Goal: Information Seeking & Learning: Learn about a topic

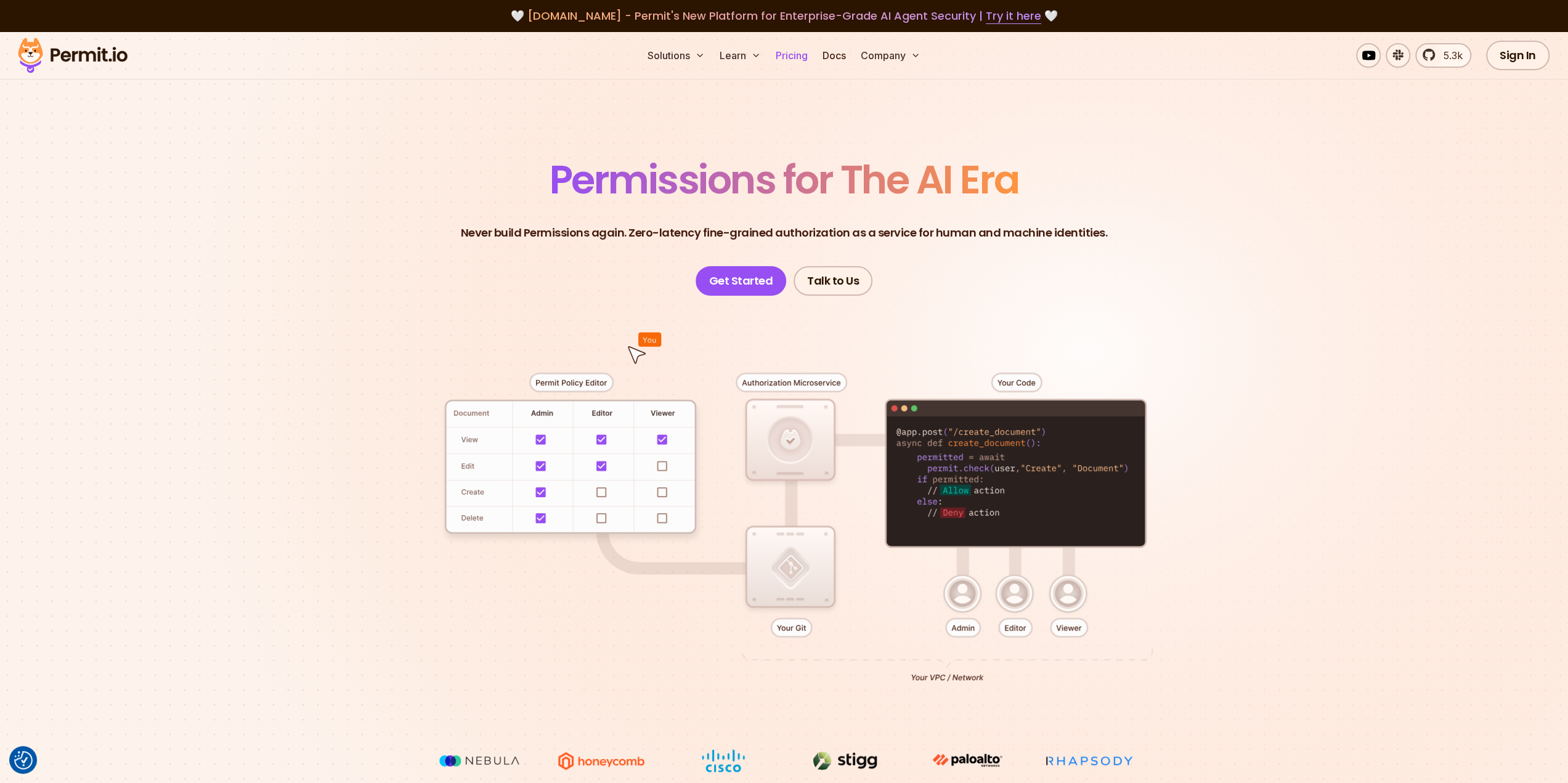
click at [799, 53] on link "Pricing" at bounding box center [792, 54] width 42 height 24
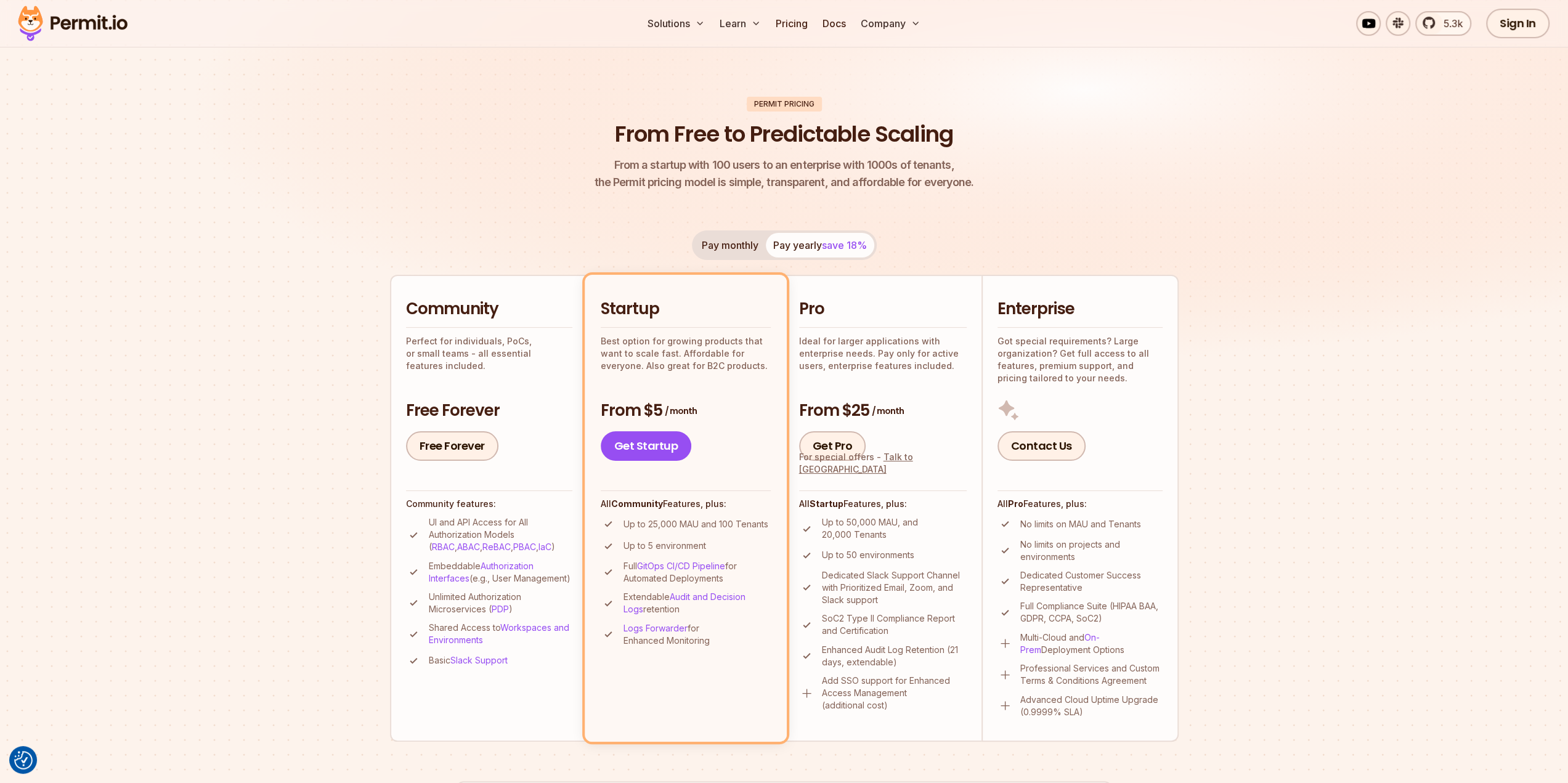
scroll to position [61, 0]
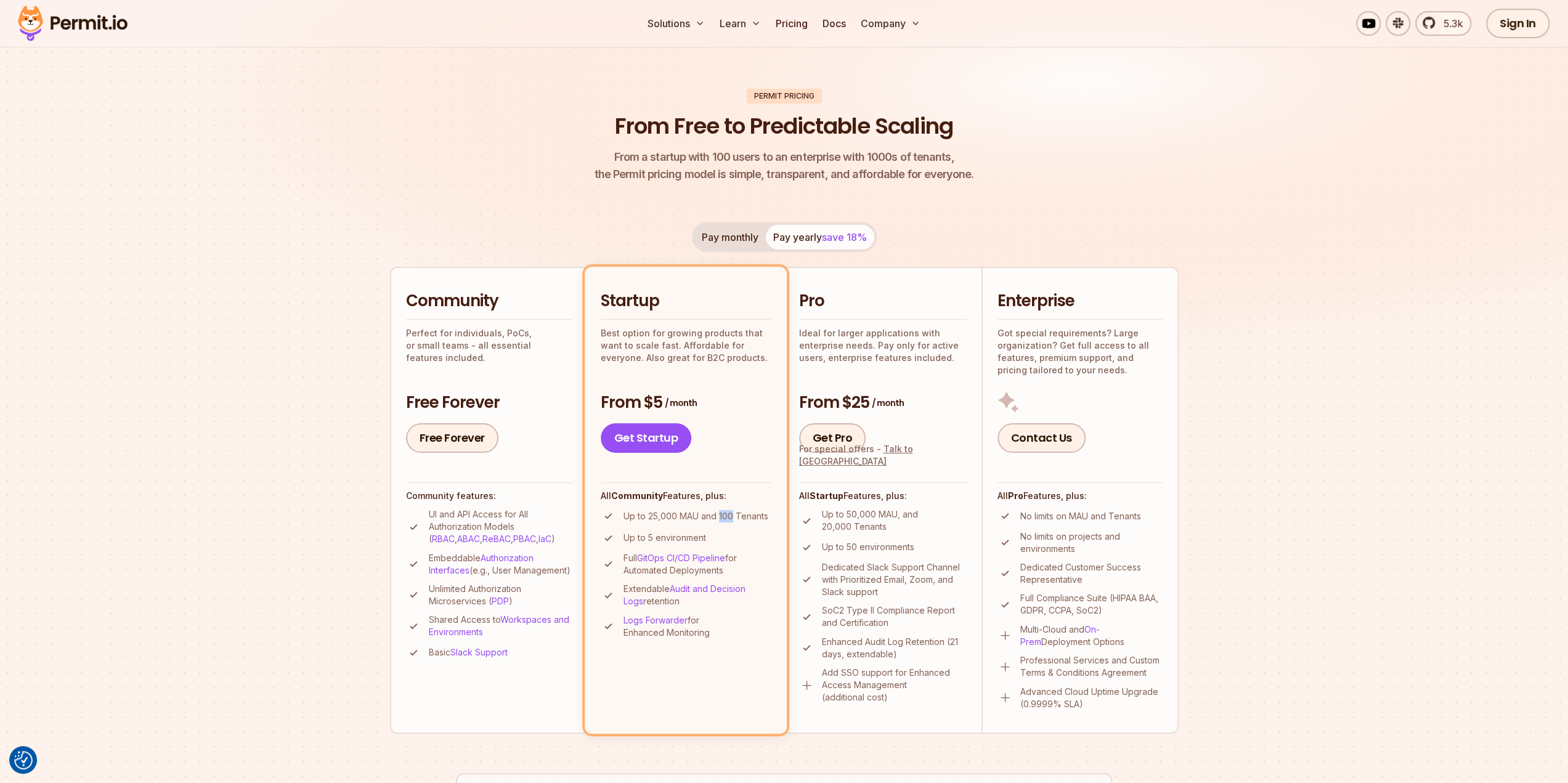
drag, startPoint x: 720, startPoint y: 517, endPoint x: 731, endPoint y: 516, distance: 11.0
click at [731, 516] on p "Up to 25,000 MAU and 100 Tenants" at bounding box center [696, 516] width 145 height 13
drag, startPoint x: 849, startPoint y: 528, endPoint x: 820, endPoint y: 528, distance: 29.0
click at [820, 528] on li "Up to 50,000 MAU, and 20,000 Tenants" at bounding box center [883, 520] width 168 height 24
click at [841, 26] on link "Docs" at bounding box center [835, 22] width 33 height 24
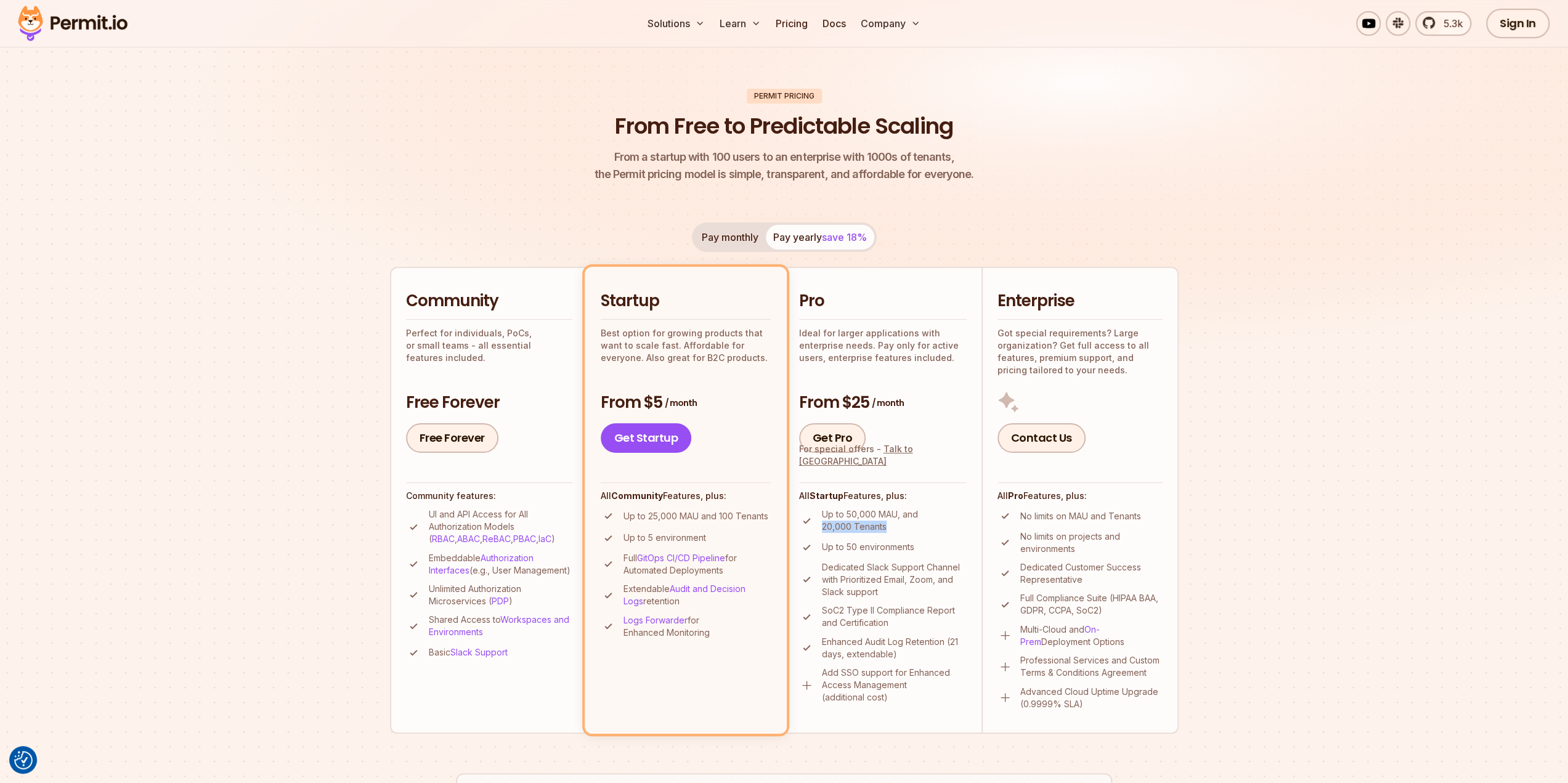
drag, startPoint x: 886, startPoint y: 527, endPoint x: 821, endPoint y: 525, distance: 65.0
click at [821, 525] on li "Up to 50,000 MAU, and 20,000 Tenants" at bounding box center [883, 520] width 168 height 24
drag, startPoint x: 898, startPoint y: 514, endPoint x: 845, endPoint y: 514, distance: 53.0
click at [845, 514] on p "Up to 50,000 MAU, and 20,000 Tenants" at bounding box center [894, 520] width 145 height 24
copy p "50,000 MAU"
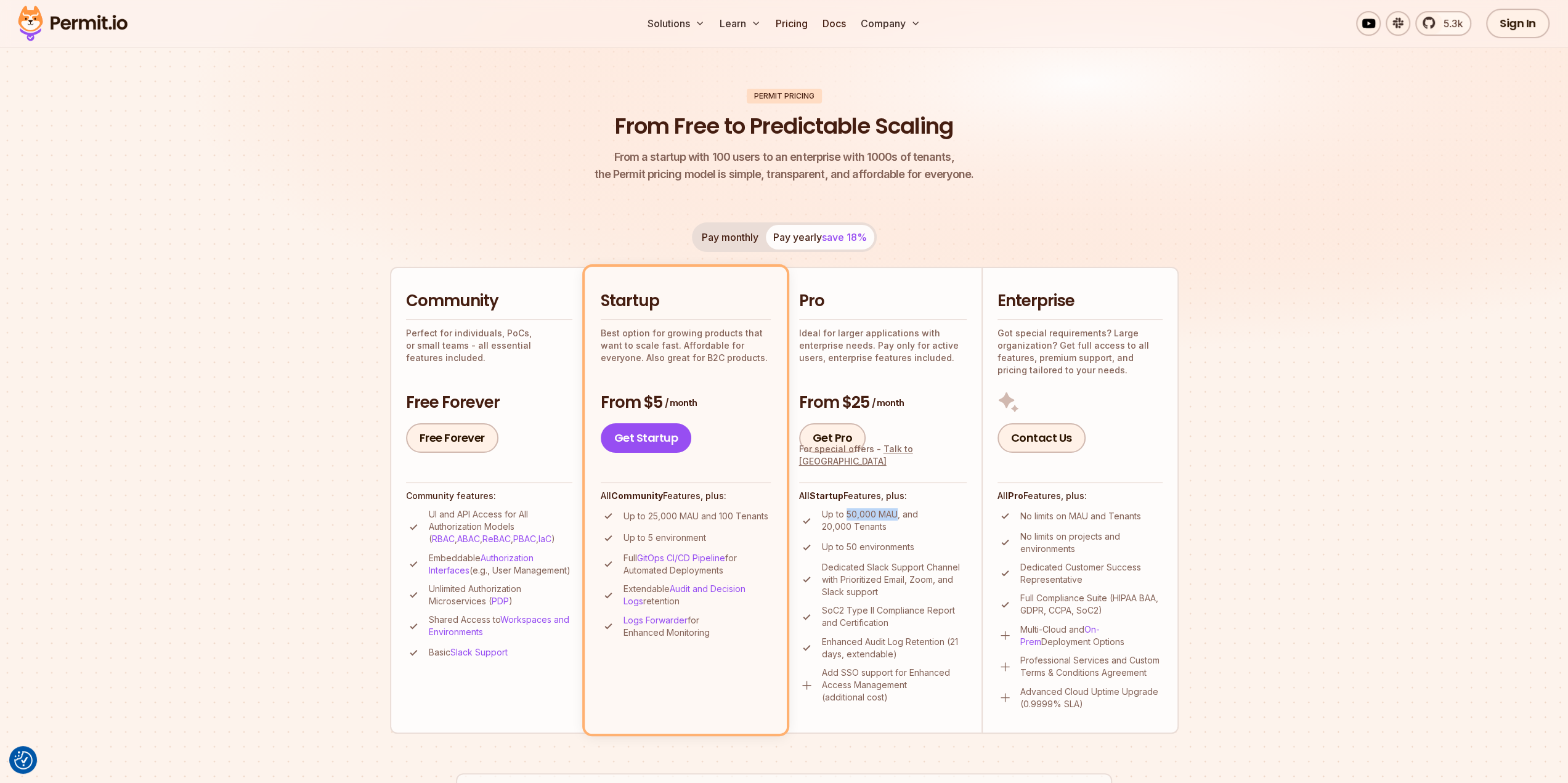
click at [735, 236] on button "Pay monthly" at bounding box center [731, 237] width 72 height 24
click at [812, 239] on button "Pay yearly save 18%" at bounding box center [820, 237] width 109 height 24
click at [742, 239] on button "Pay monthly" at bounding box center [731, 237] width 72 height 24
click at [806, 240] on button "Pay yearly save 18%" at bounding box center [820, 237] width 109 height 24
drag, startPoint x: 675, startPoint y: 518, endPoint x: 650, endPoint y: 517, distance: 25.0
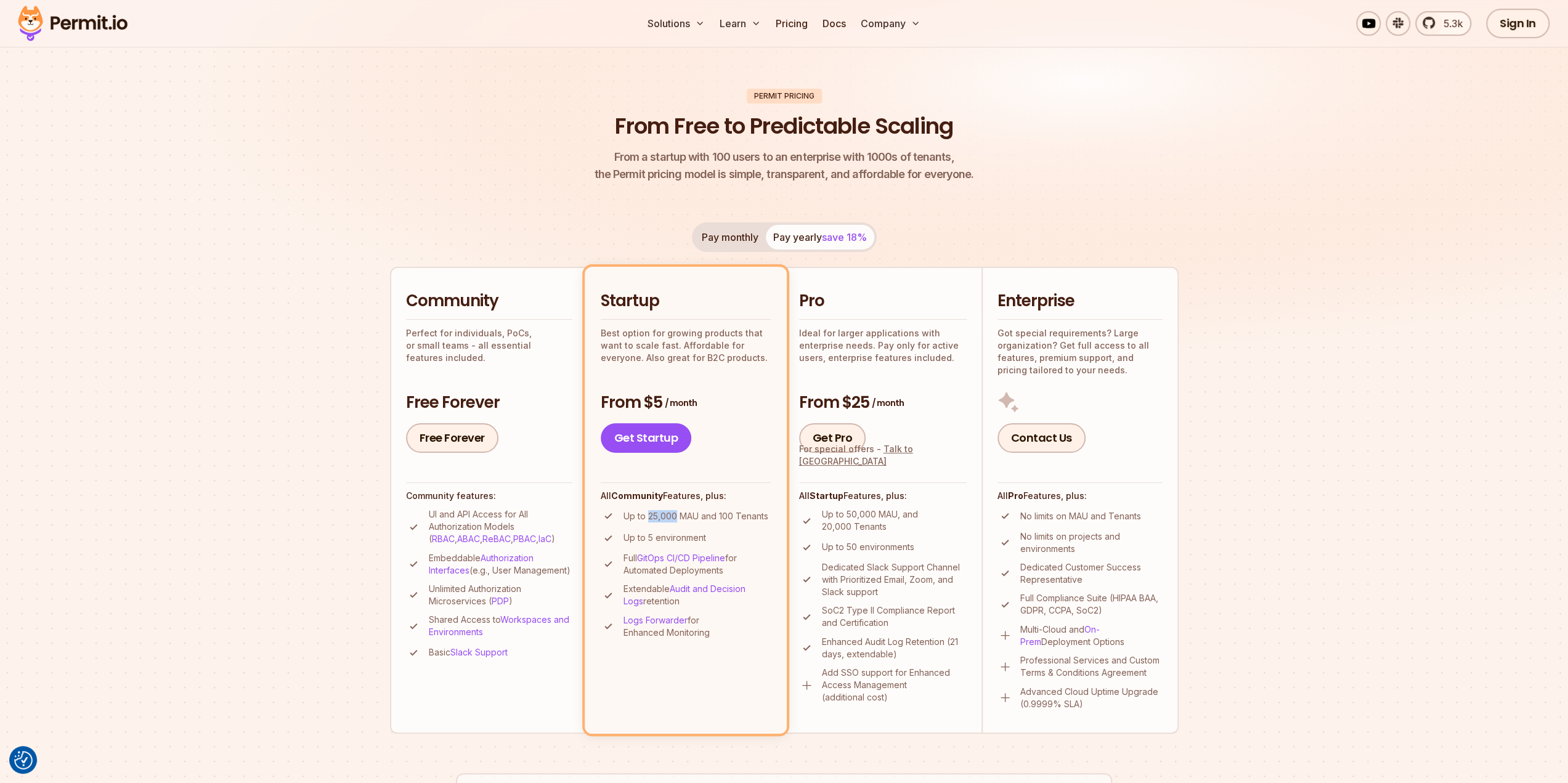
click at [650, 517] on p "Up to 25,000 MAU and 100 Tenants" at bounding box center [696, 516] width 145 height 13
drag, startPoint x: 717, startPoint y: 515, endPoint x: 767, endPoint y: 520, distance: 50.2
click at [767, 520] on p "Up to 25,000 MAU and 100 Tenants" at bounding box center [696, 516] width 145 height 13
drag, startPoint x: 852, startPoint y: 528, endPoint x: 819, endPoint y: 529, distance: 33.0
click at [819, 529] on li "Up to 50,000 MAU, and 20,000 Tenants" at bounding box center [883, 520] width 168 height 24
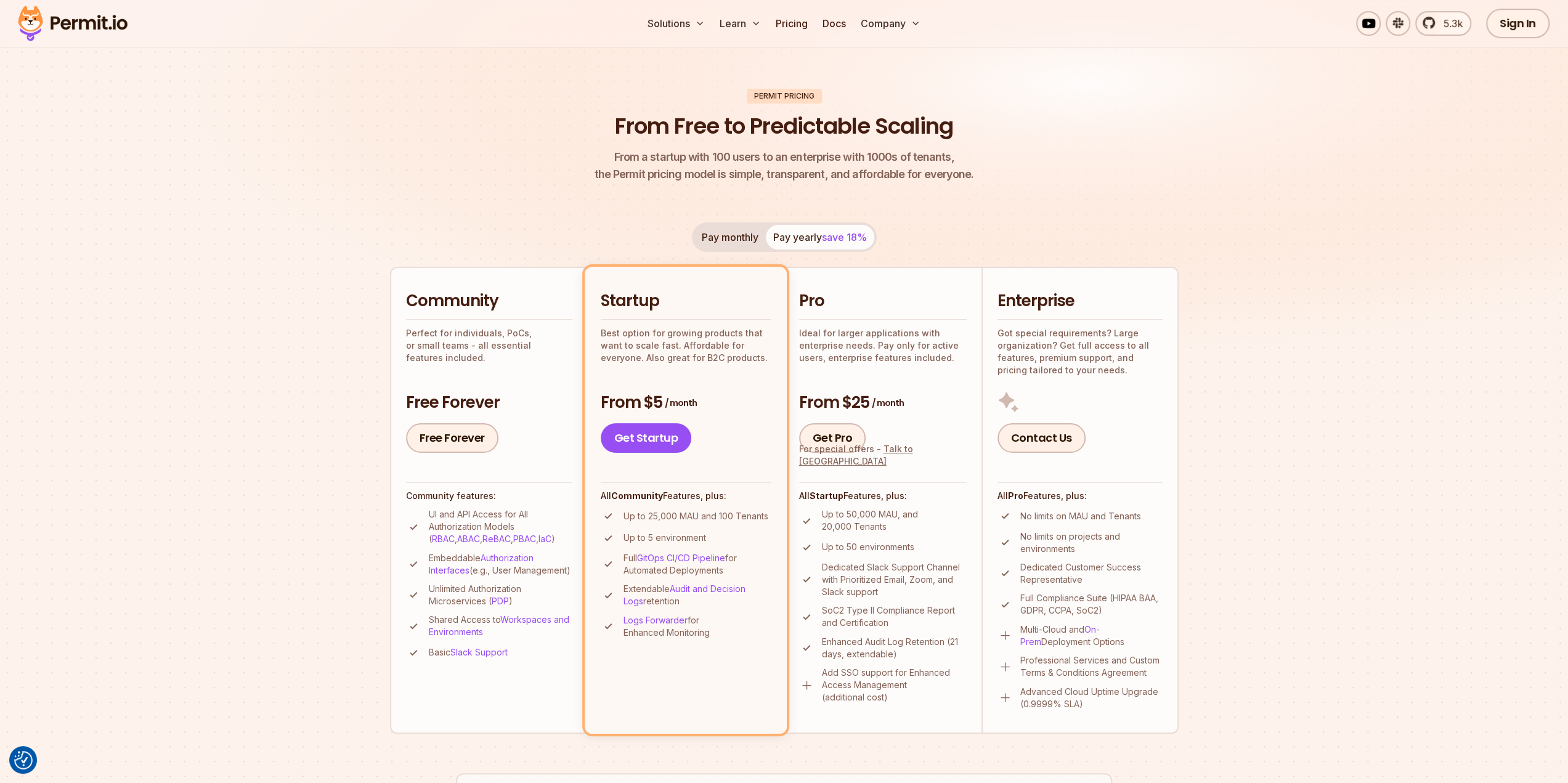
click at [886, 529] on p "Up to 50,000 MAU, and 20,000 Tenants" at bounding box center [894, 520] width 145 height 24
click at [1335, 439] on section "Permit Pricing From Free to Predictable Scaling From a startup with 100 users t…" at bounding box center [784, 637] width 1568 height 1334
click at [295, 579] on section "Permit Pricing From Free to Predictable Scaling From a startup with 100 users t…" at bounding box center [784, 637] width 1568 height 1334
drag, startPoint x: 460, startPoint y: 556, endPoint x: 448, endPoint y: 557, distance: 12.0
click at [448, 557] on p "Embeddable Authorization Interfaces (e.g., User Management)" at bounding box center [500, 563] width 144 height 24
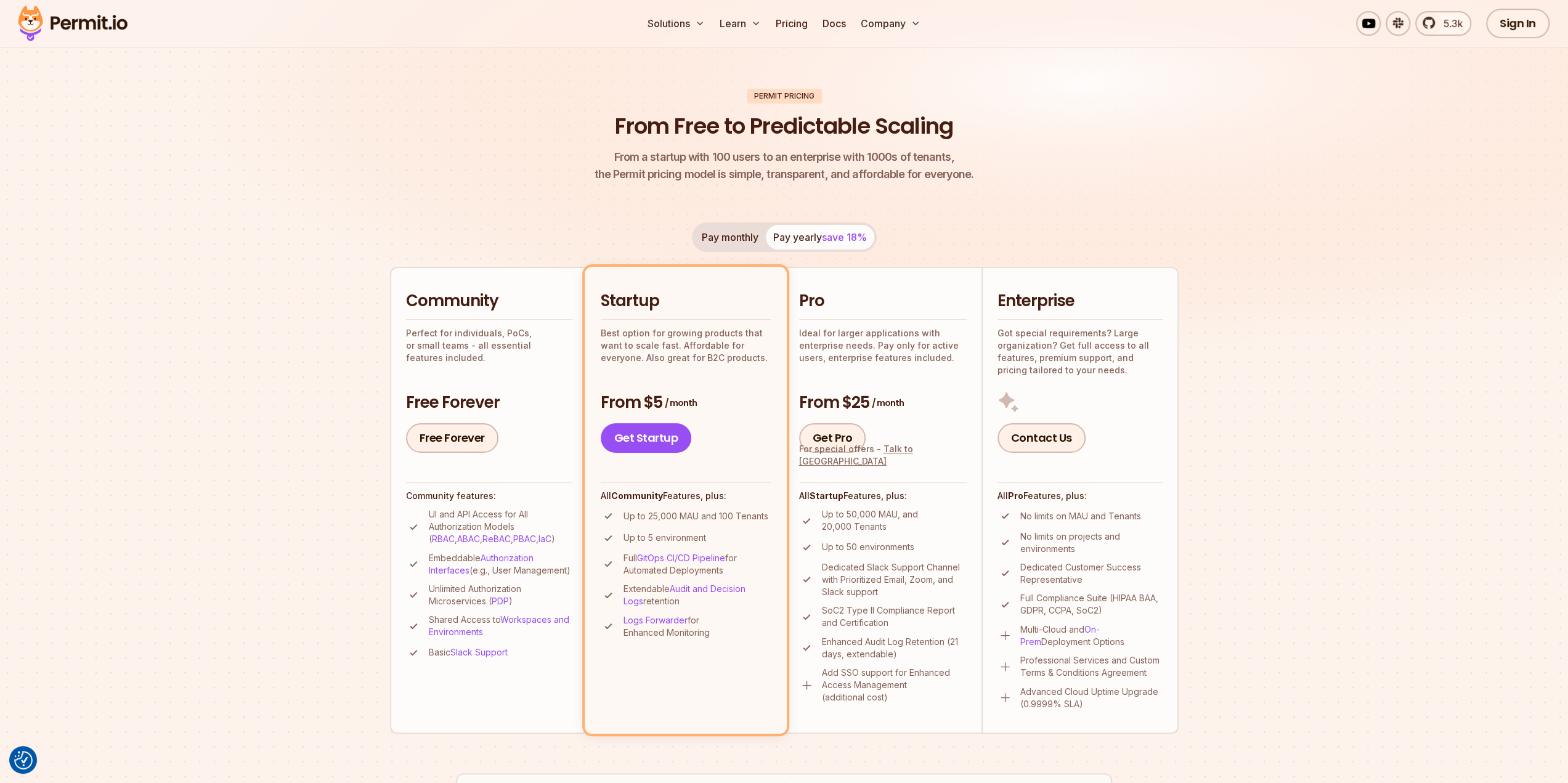
click at [440, 600] on p "Unlimited Authorization Microservices ( PDP )" at bounding box center [500, 595] width 144 height 24
click at [905, 588] on p "Dedicated Slack Support Channel with Prioritized Email, Zoom, and Slack support" at bounding box center [894, 580] width 145 height 37
drag, startPoint x: 889, startPoint y: 699, endPoint x: 866, endPoint y: 682, distance: 28.6
click at [866, 682] on p "Add SSO support for Enhanced Access Management (additional cost)" at bounding box center [894, 685] width 145 height 37
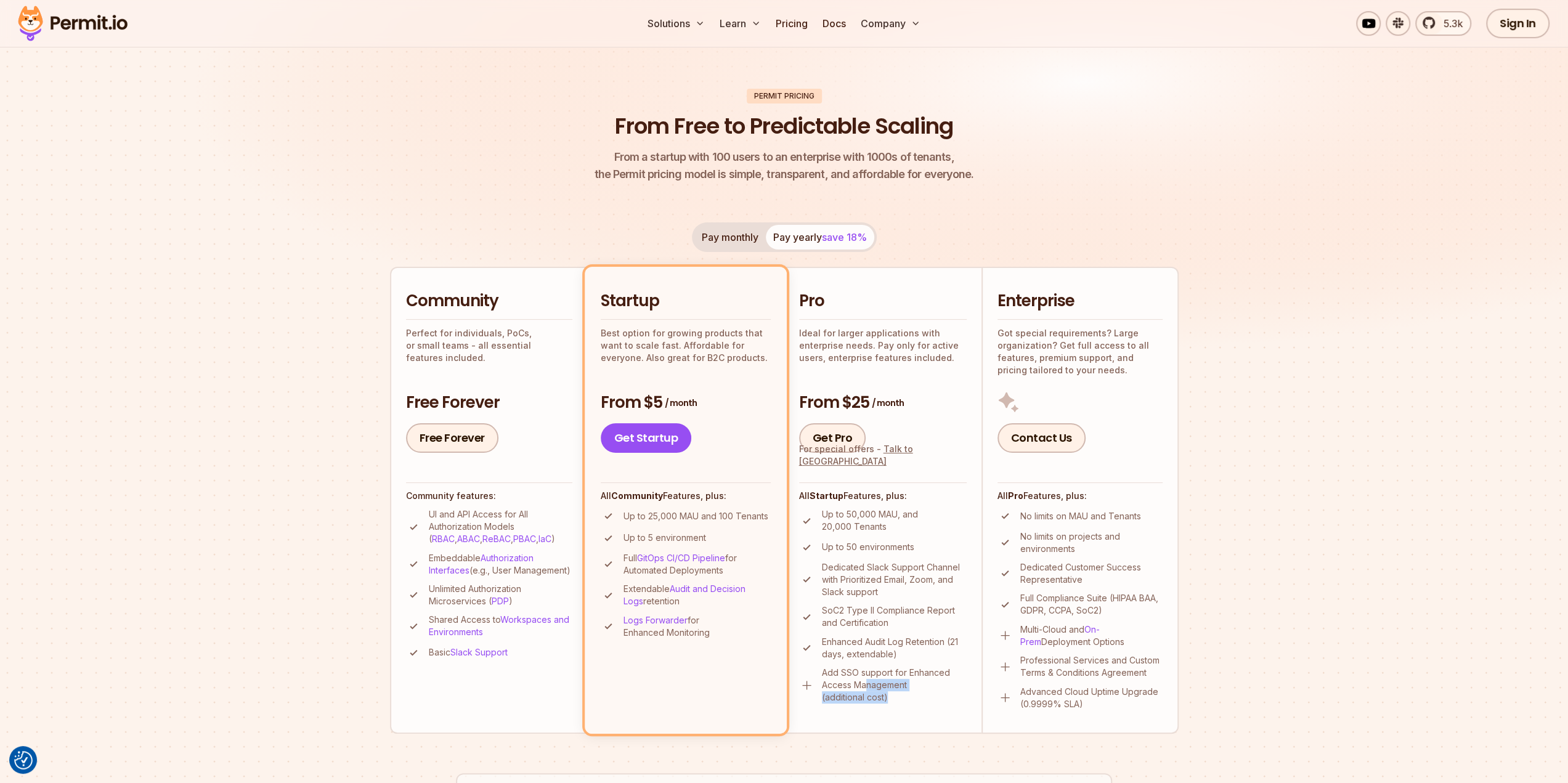
click at [866, 682] on p "Add SSO support for Enhanced Access Management (additional cost)" at bounding box center [894, 685] width 145 height 37
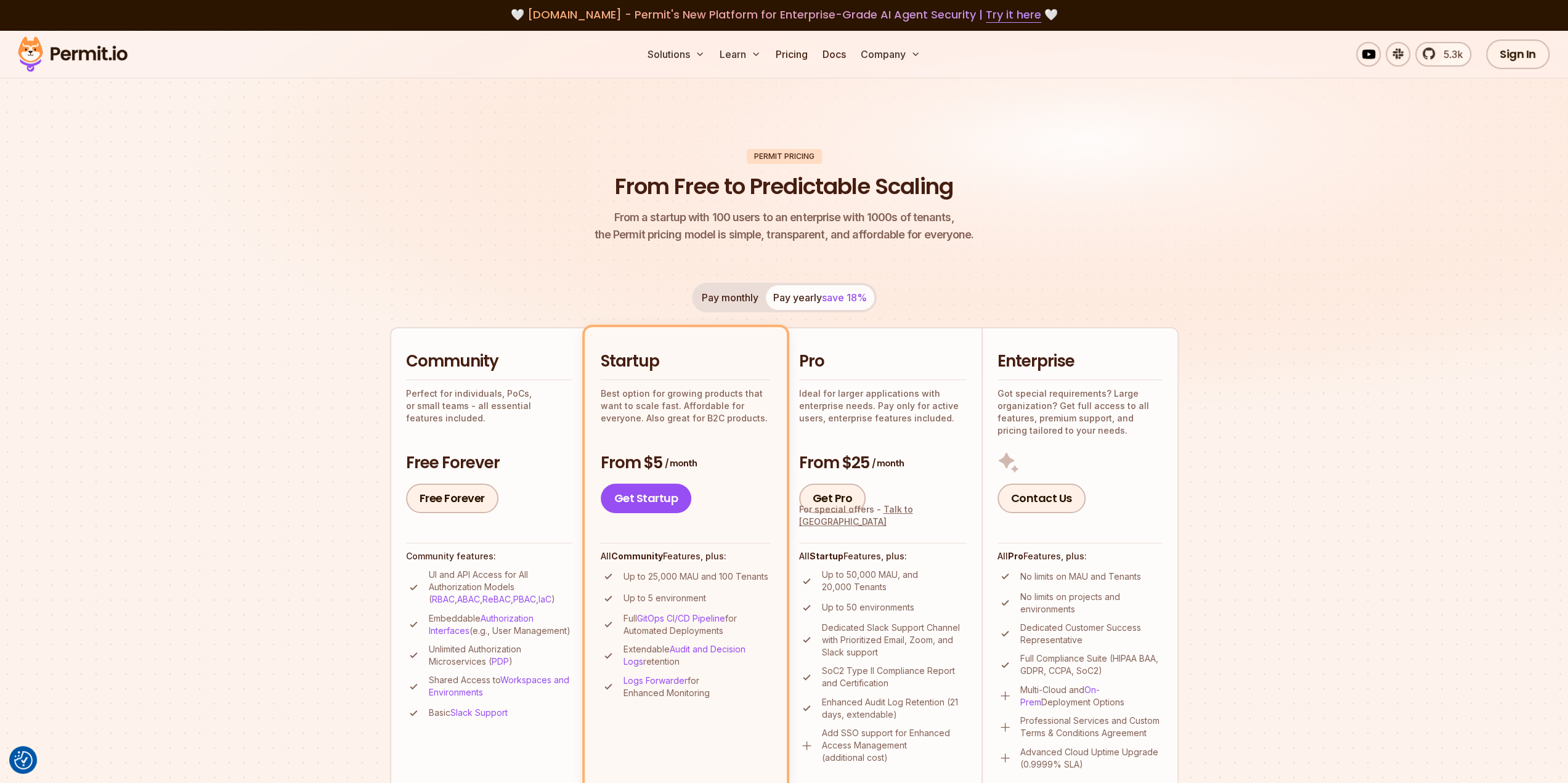
scroll to position [0, 0]
